Goal: Check status: Check status

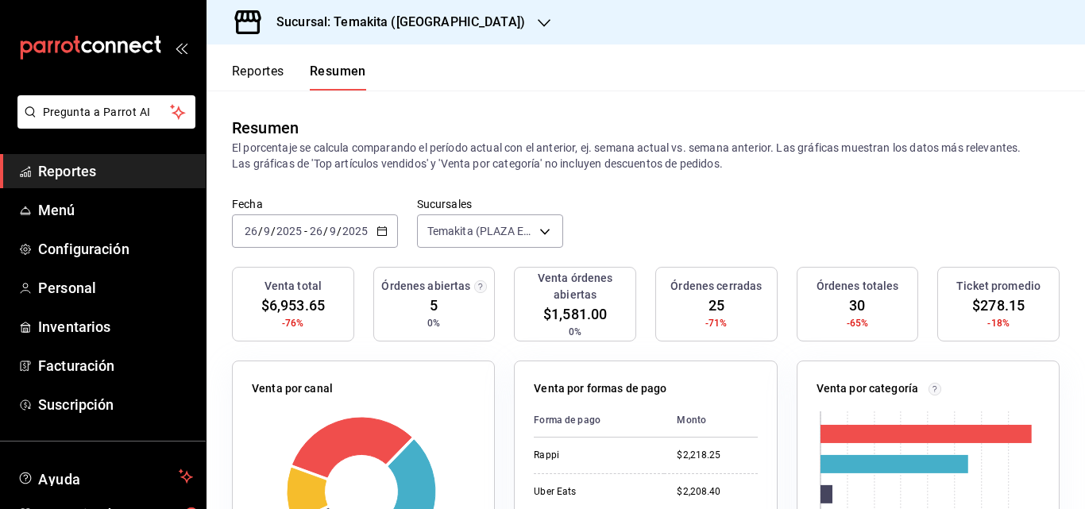
click at [384, 231] on icon "button" at bounding box center [381, 231] width 11 height 11
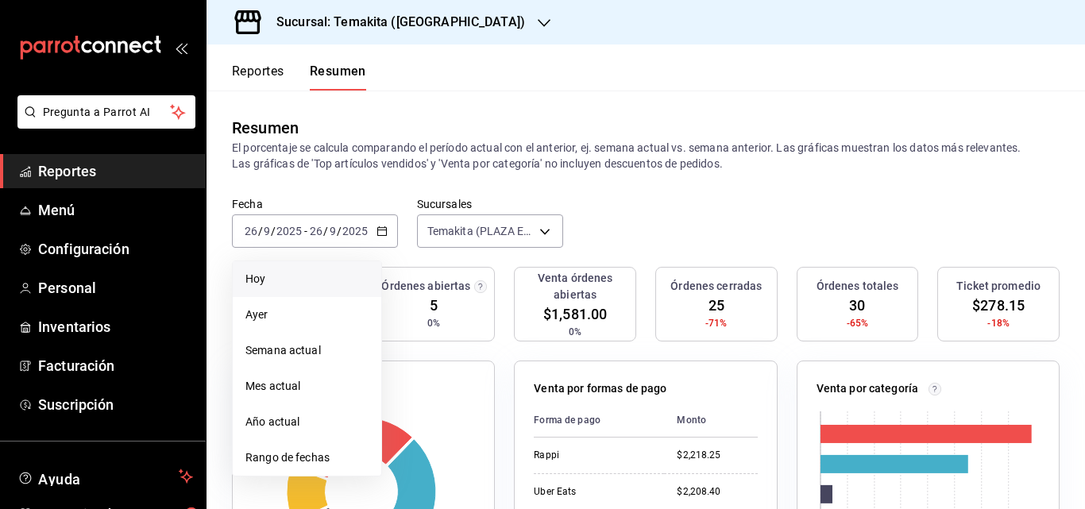
click at [279, 279] on span "Hoy" at bounding box center [306, 279] width 123 height 17
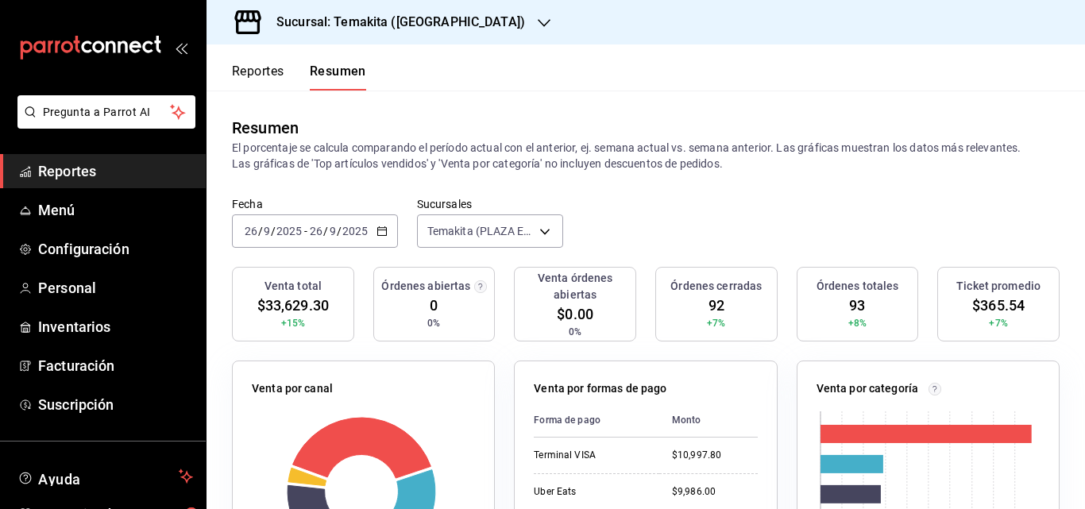
click at [385, 233] on icon "button" at bounding box center [381, 231] width 11 height 11
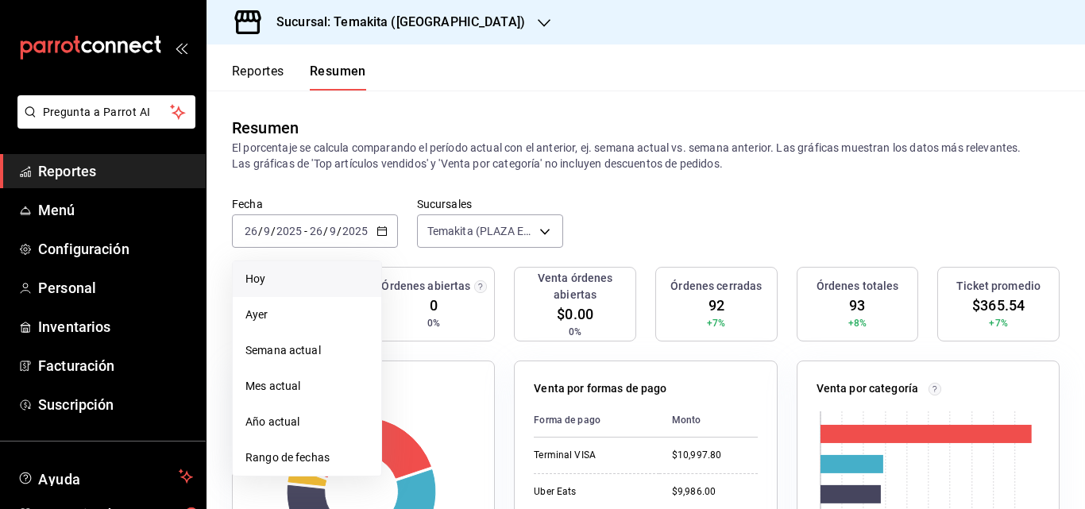
click at [310, 288] on span "Hoy" at bounding box center [306, 279] width 123 height 17
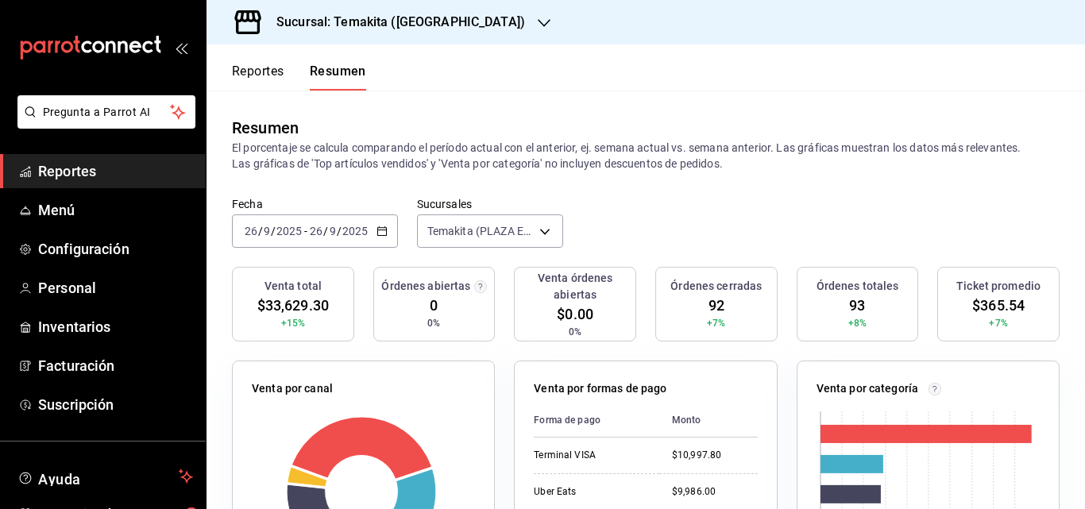
click at [478, 12] on div "Sucursal: Temakita ([GEOGRAPHIC_DATA])" at bounding box center [388, 22] width 338 height 44
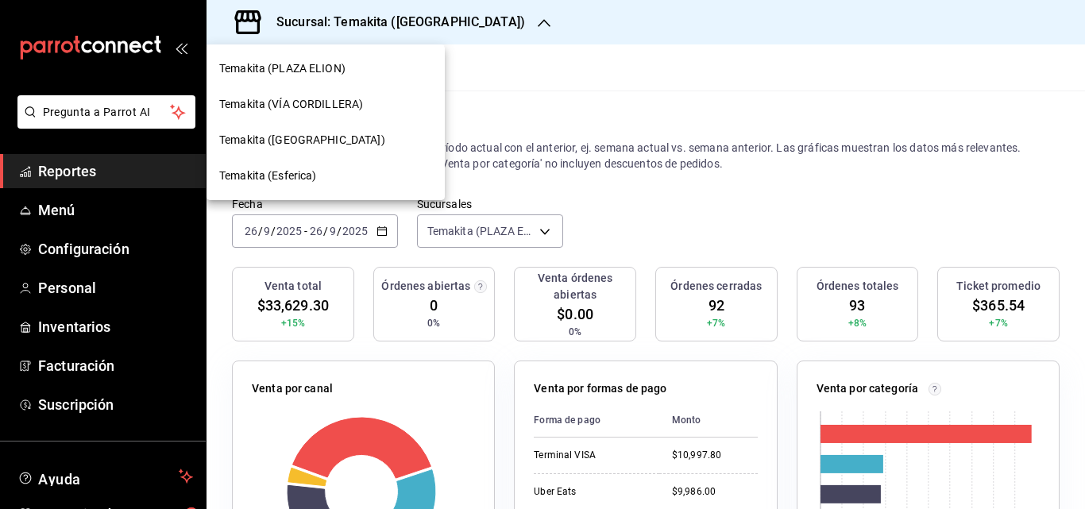
click at [292, 110] on span "Temakita (VÍA CORDILLERA)" at bounding box center [291, 104] width 144 height 17
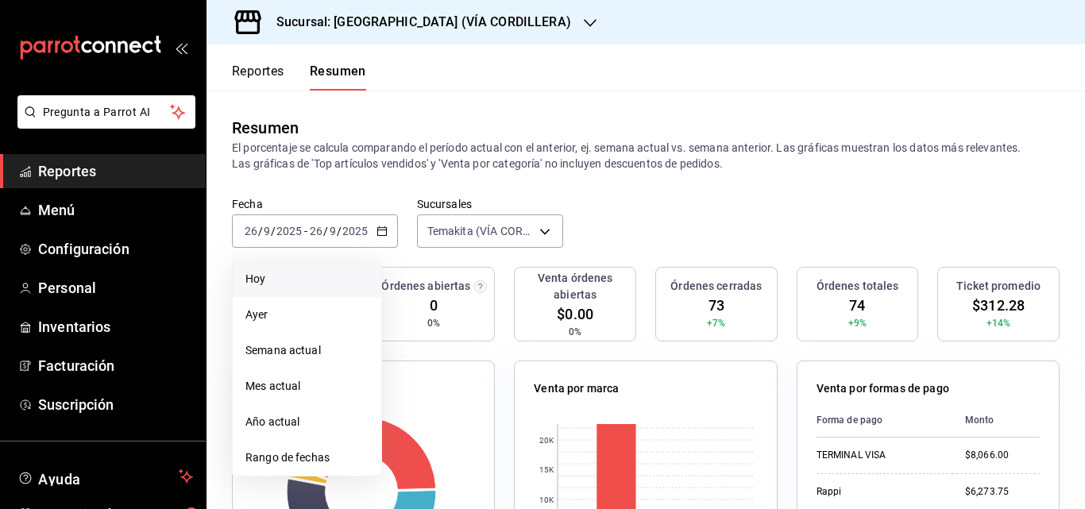
click at [322, 291] on li "Hoy" at bounding box center [307, 279] width 149 height 36
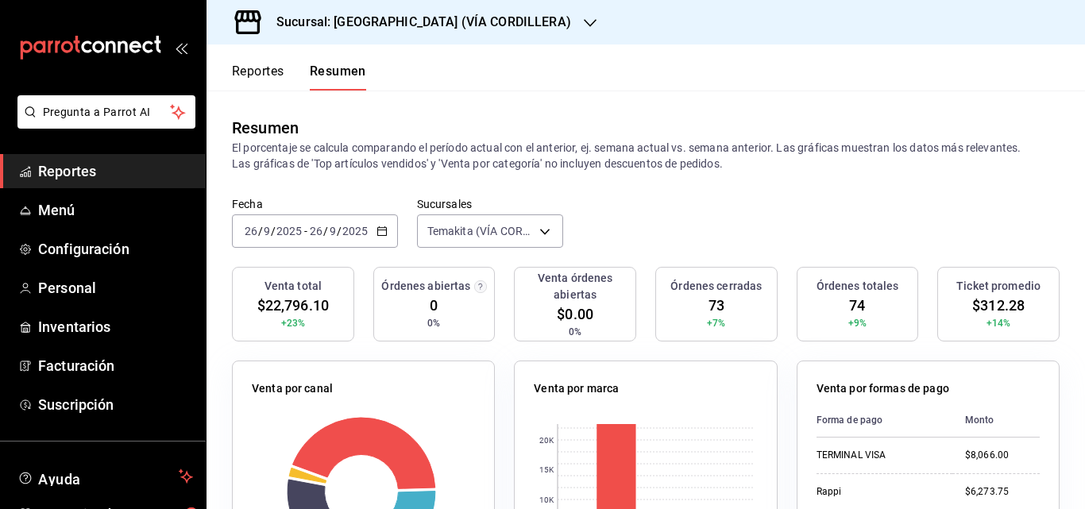
click at [316, 228] on input "26" at bounding box center [316, 231] width 14 height 13
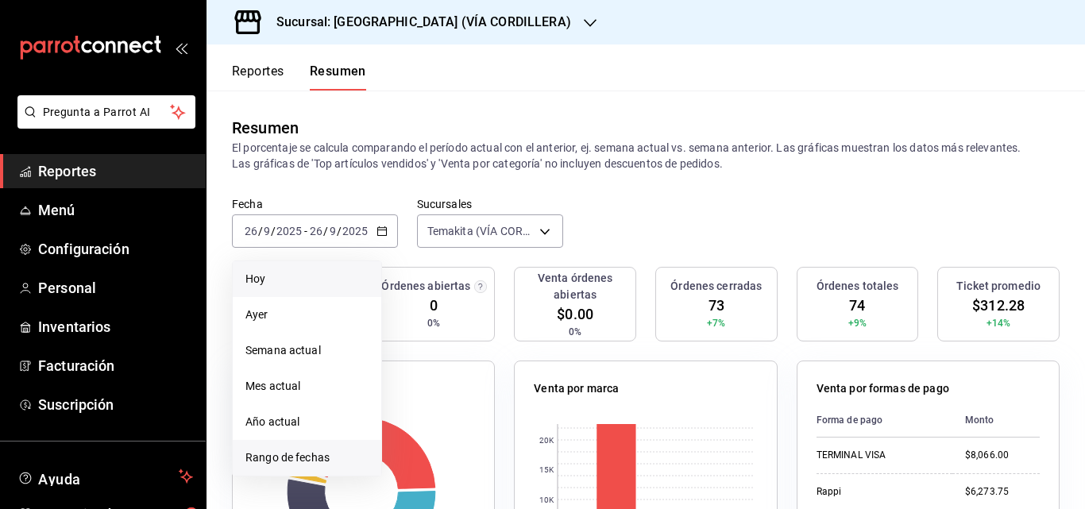
click at [306, 455] on span "Rango de fechas" at bounding box center [306, 458] width 123 height 17
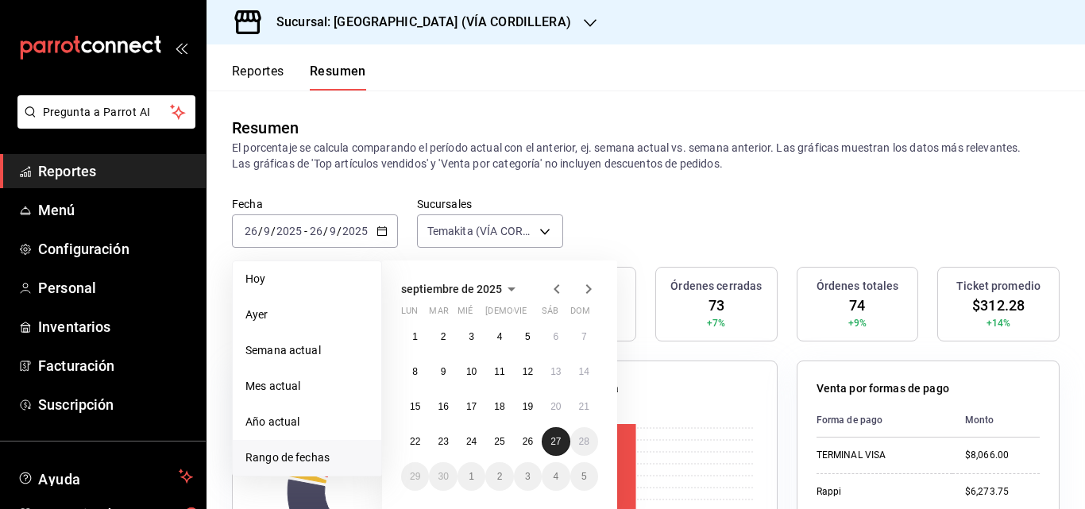
click at [556, 437] on abbr "27" at bounding box center [555, 441] width 10 height 11
click at [556, 437] on div "0 5K 10K 15K 20K" at bounding box center [645, 491] width 223 height 151
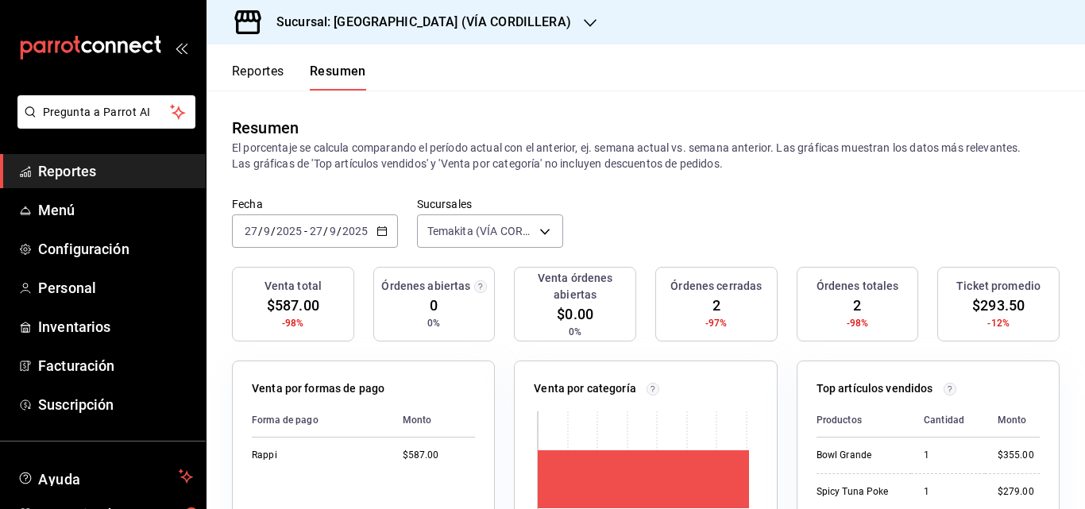
click at [480, 12] on div "Sucursal: [GEOGRAPHIC_DATA] (VÍA CORDILLERA)" at bounding box center [411, 22] width 384 height 44
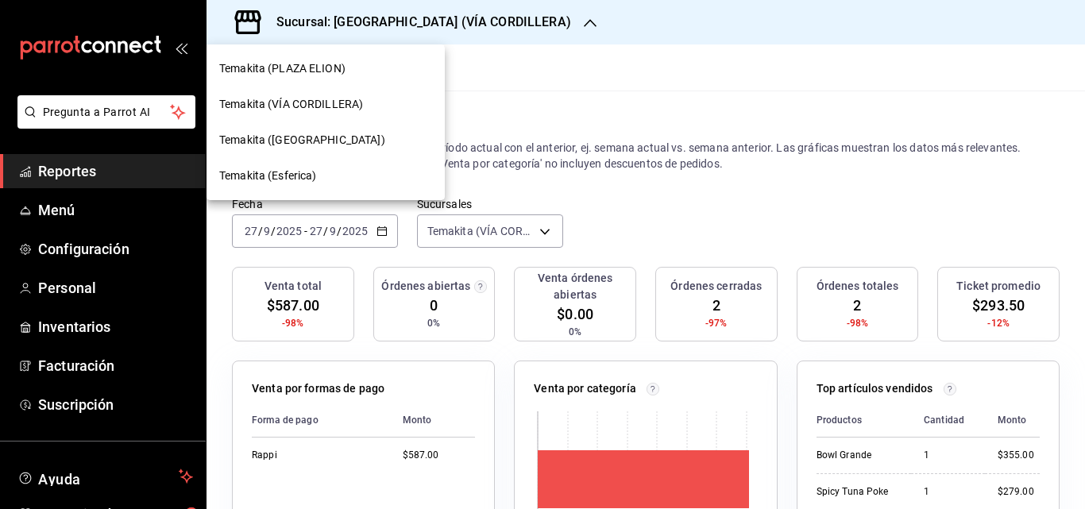
click at [314, 60] on div "Temakita (PLAZA ELION)" at bounding box center [325, 69] width 238 height 36
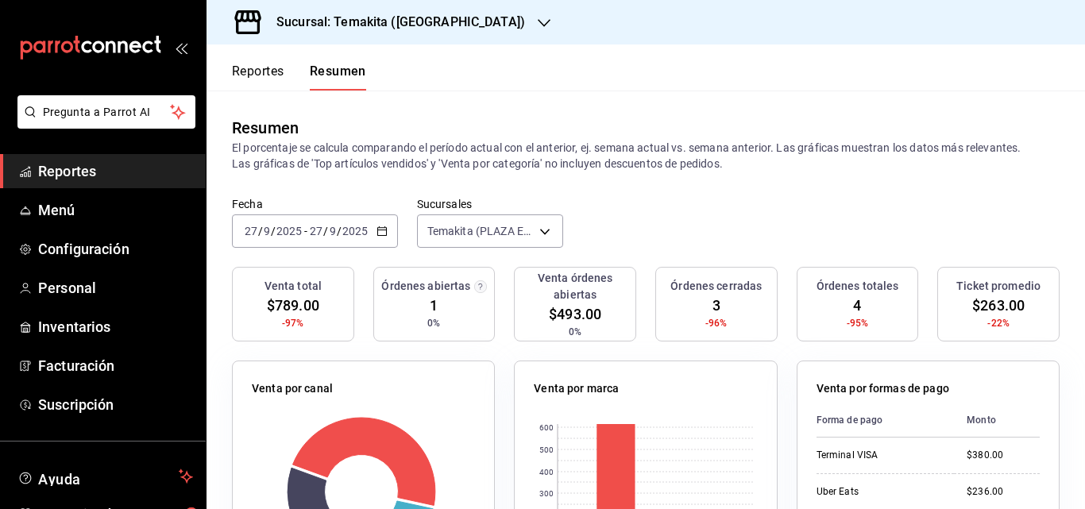
click at [388, 234] on div "[DATE] [DATE] - [DATE] [DATE]" at bounding box center [315, 230] width 166 height 33
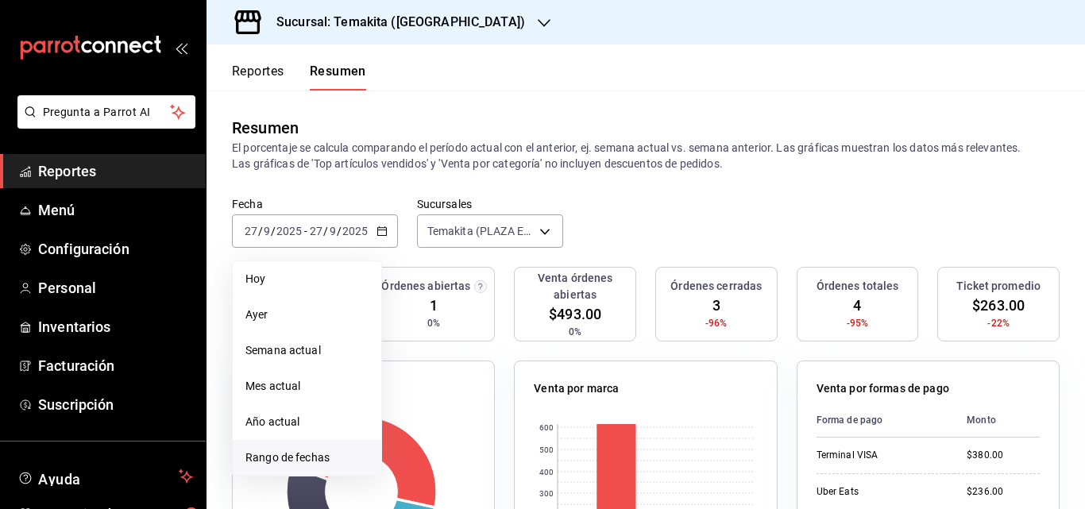
click at [301, 461] on span "Rango de fechas" at bounding box center [306, 458] width 123 height 17
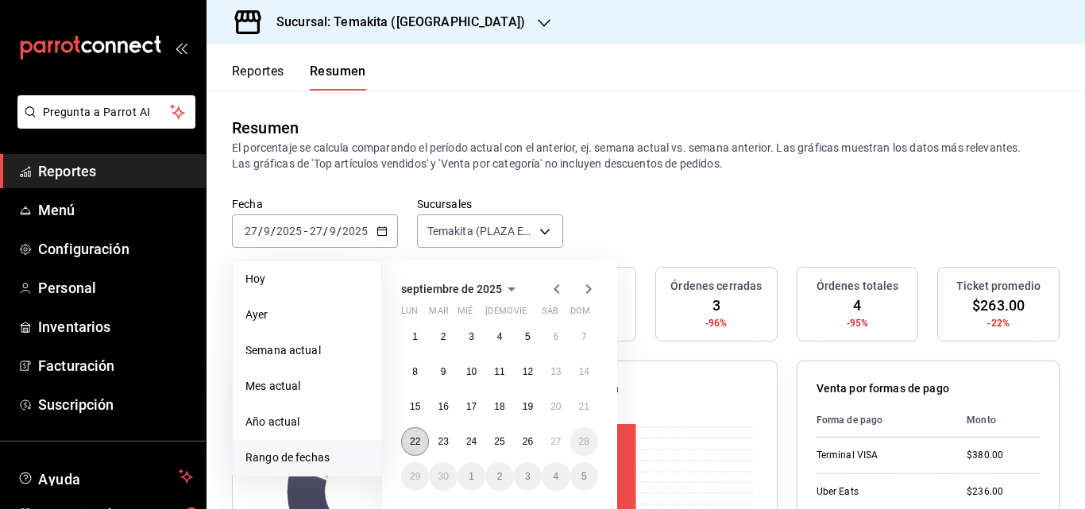
click at [412, 446] on abbr "22" at bounding box center [415, 441] width 10 height 11
click at [552, 442] on abbr "27" at bounding box center [555, 441] width 10 height 11
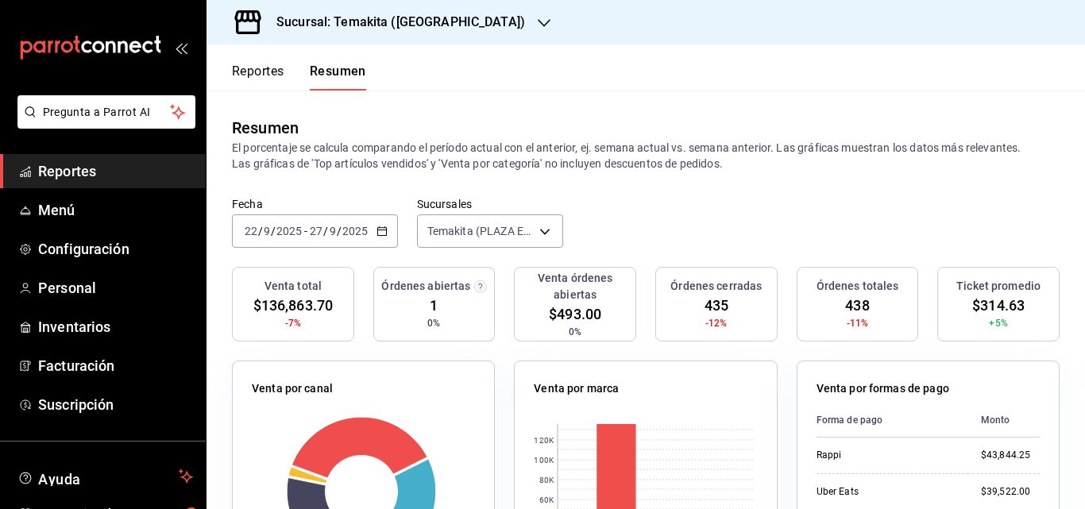
click at [483, 24] on div "Sucursal: Temakita ([GEOGRAPHIC_DATA])" at bounding box center [388, 22] width 338 height 44
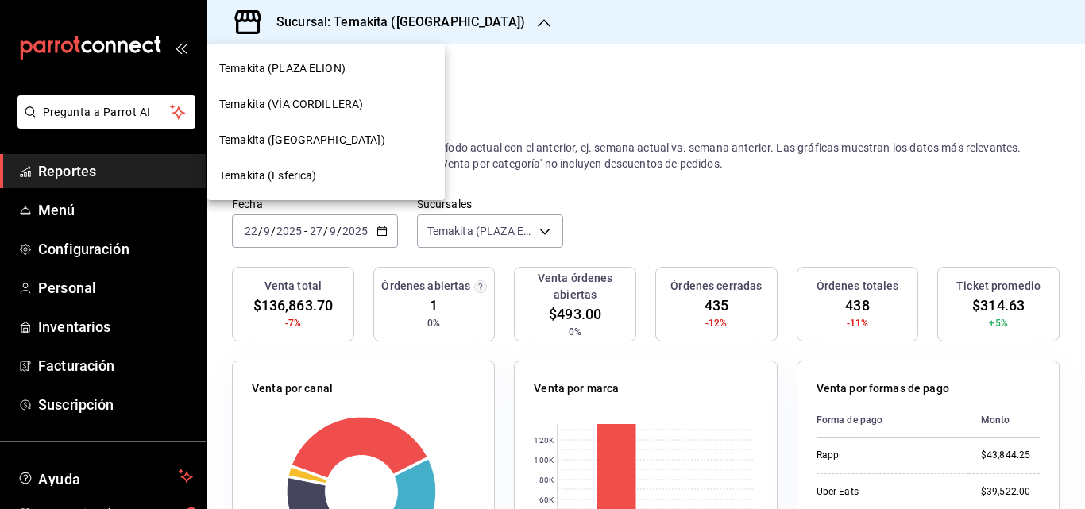
click at [372, 107] on div "Temakita (VÍA CORDILLERA)" at bounding box center [325, 104] width 213 height 17
